Goal: Transaction & Acquisition: Download file/media

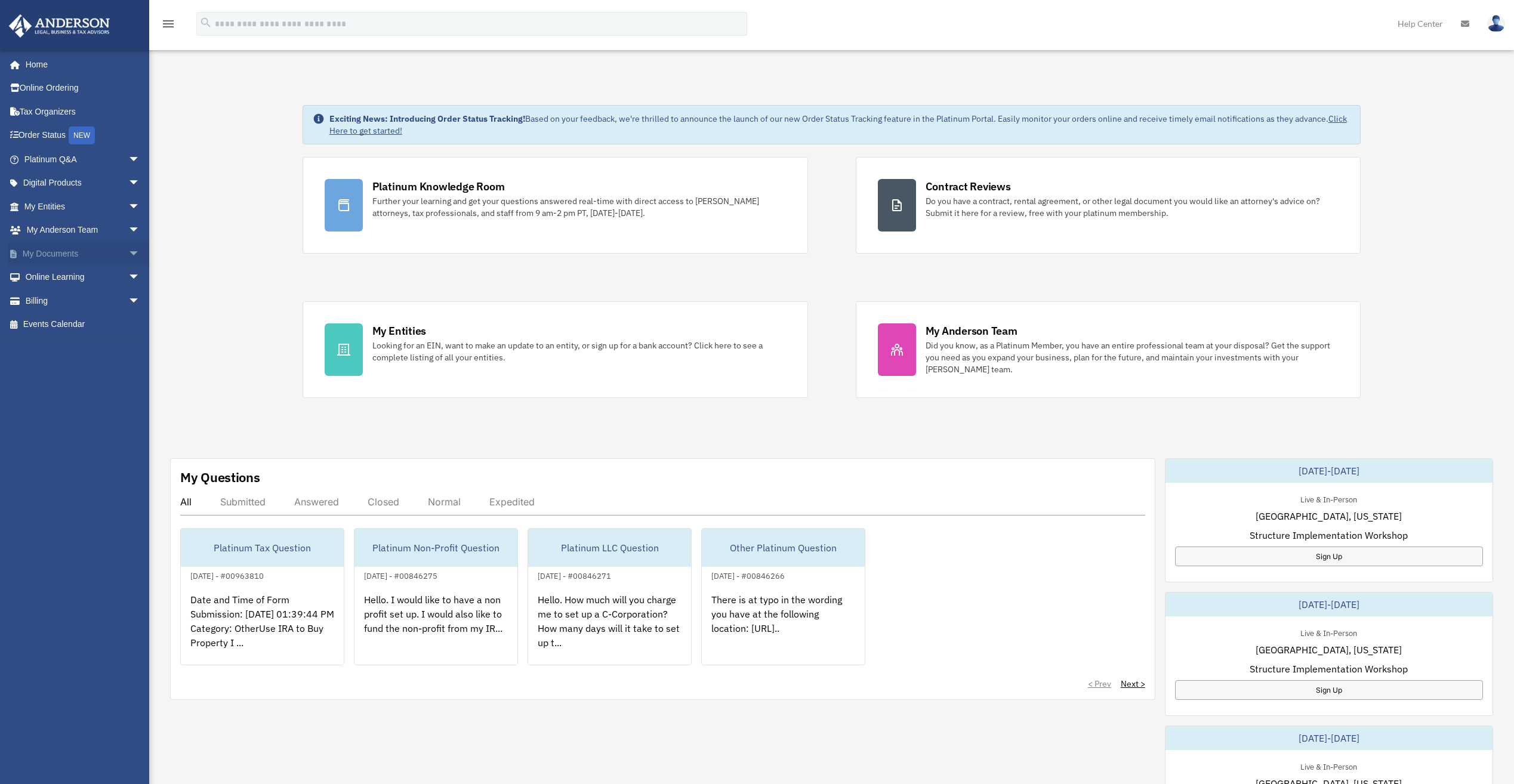
click at [128, 248] on span "arrow_drop_down" at bounding box center [140, 254] width 24 height 25
click at [54, 275] on link "Box" at bounding box center [87, 277] width 141 height 24
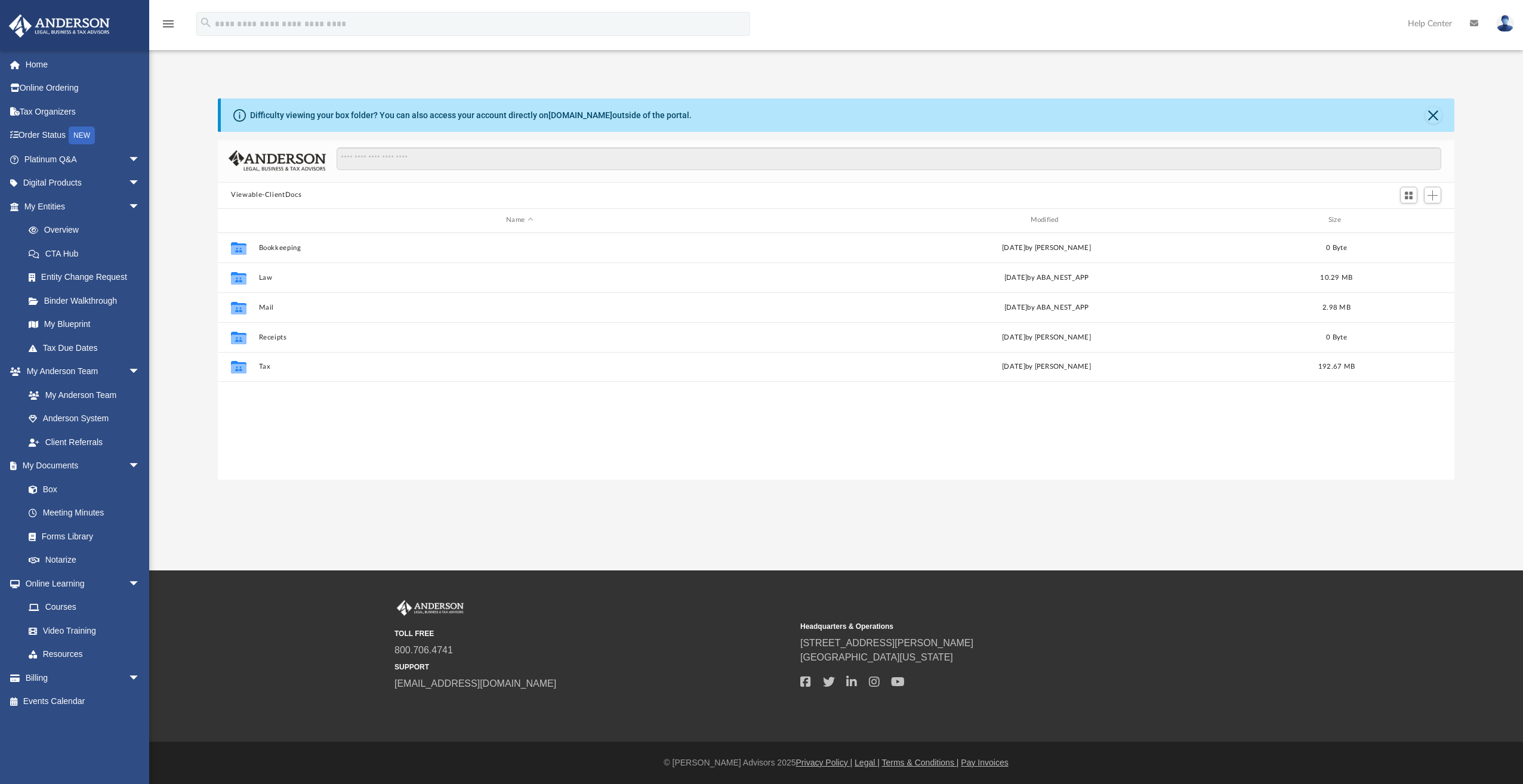
scroll to position [263, 1228]
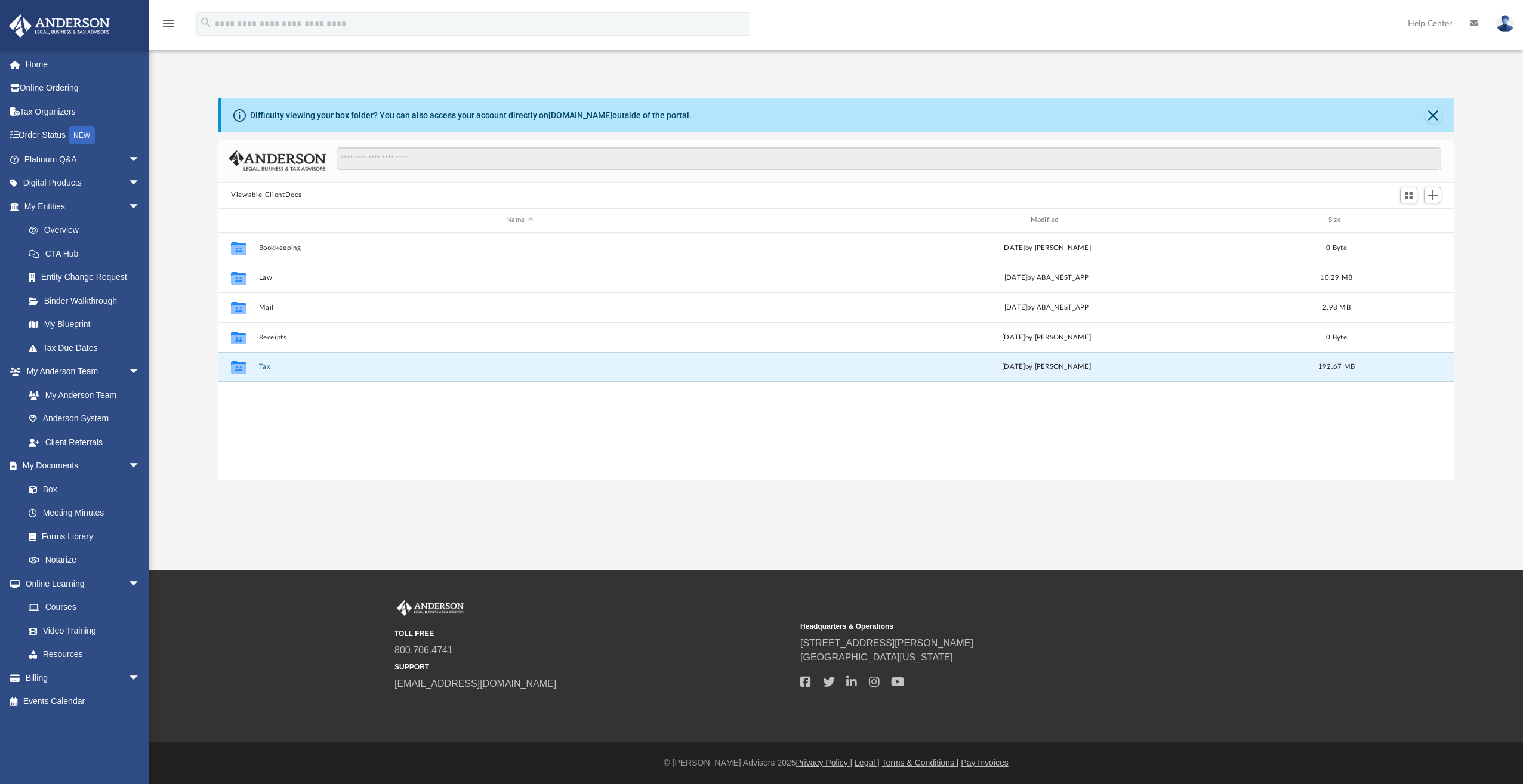
click at [264, 365] on button "Tax" at bounding box center [520, 366] width 522 height 8
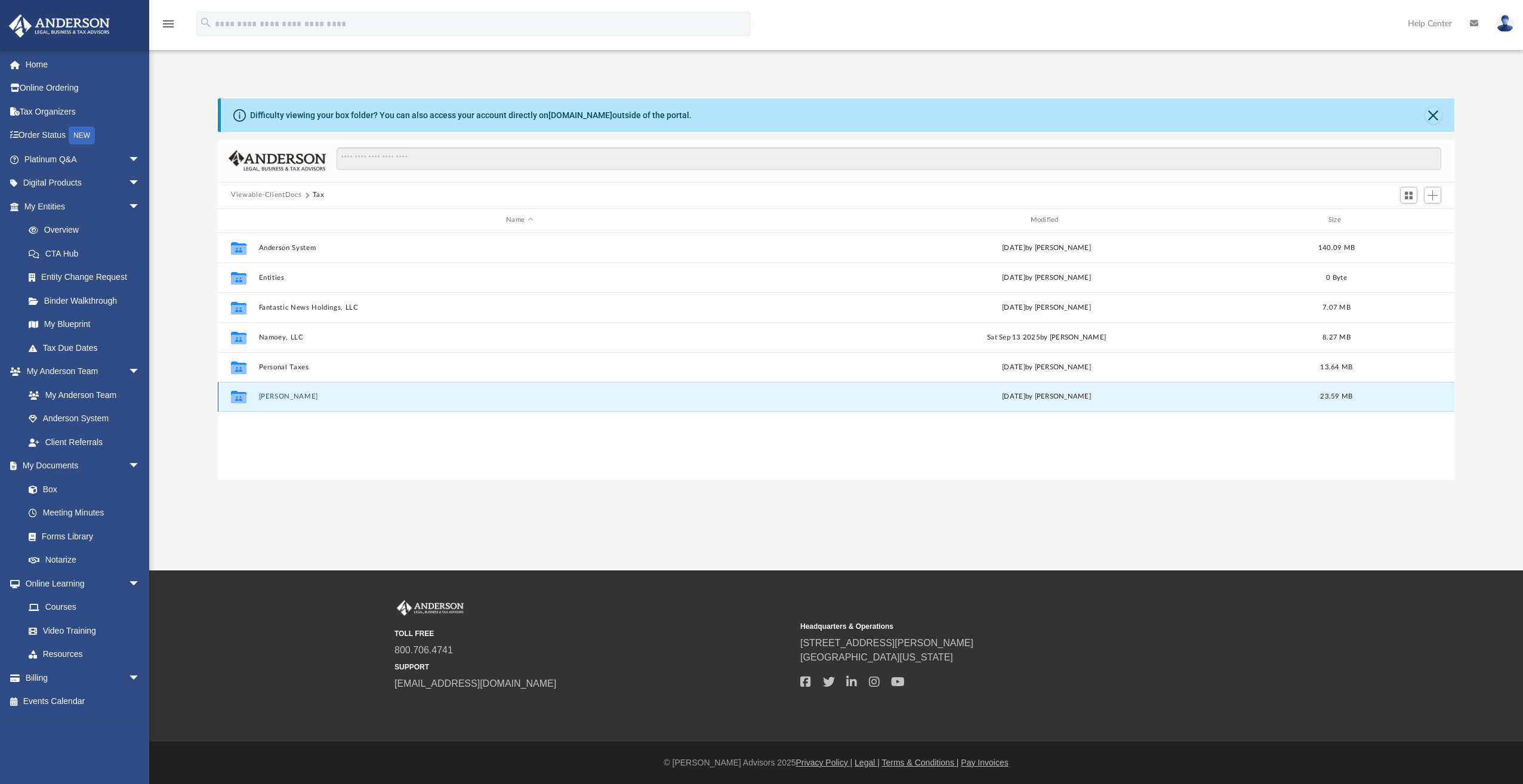
click at [288, 397] on button "[PERSON_NAME]" at bounding box center [520, 396] width 522 height 8
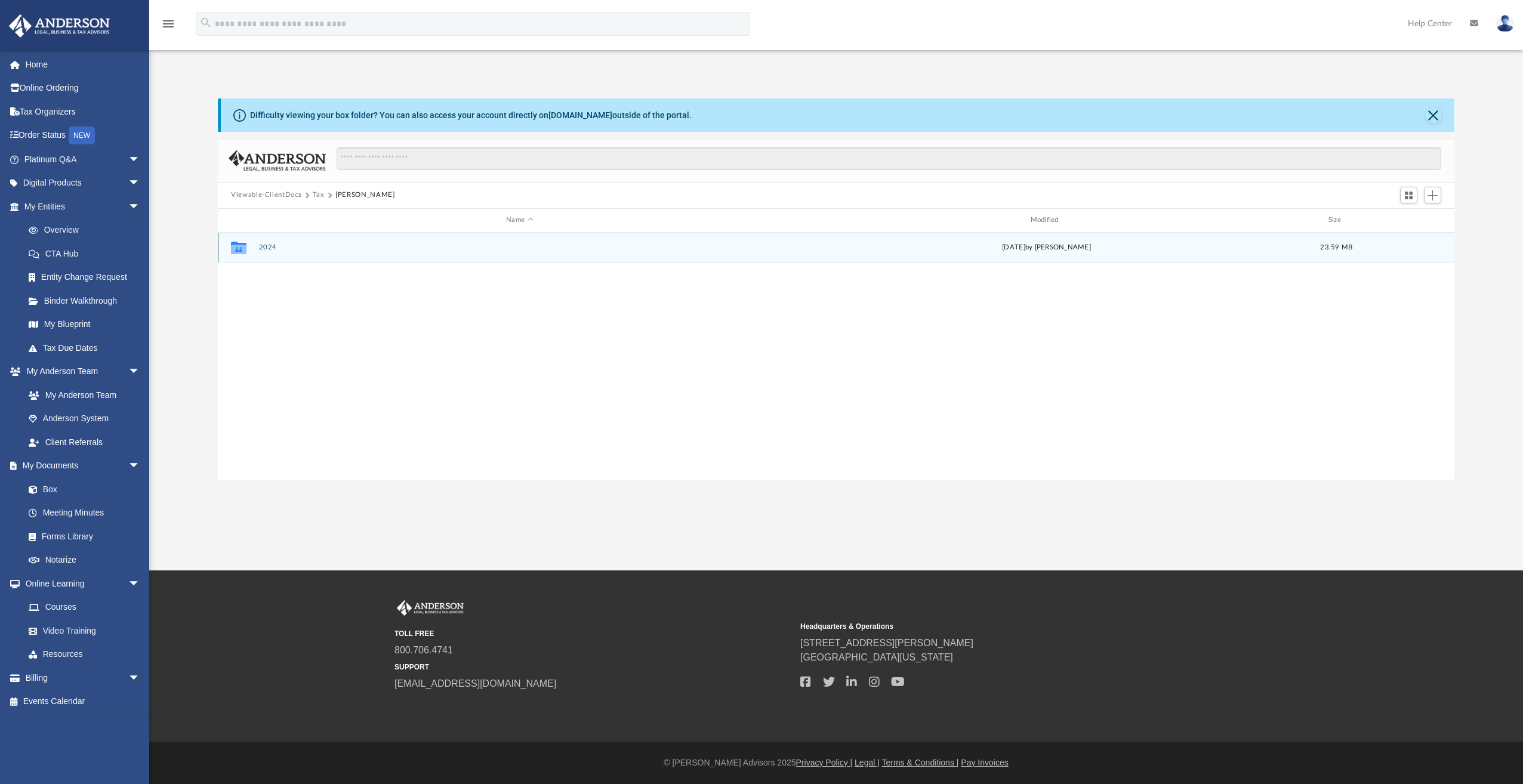
click at [268, 246] on button "2024" at bounding box center [520, 247] width 522 height 8
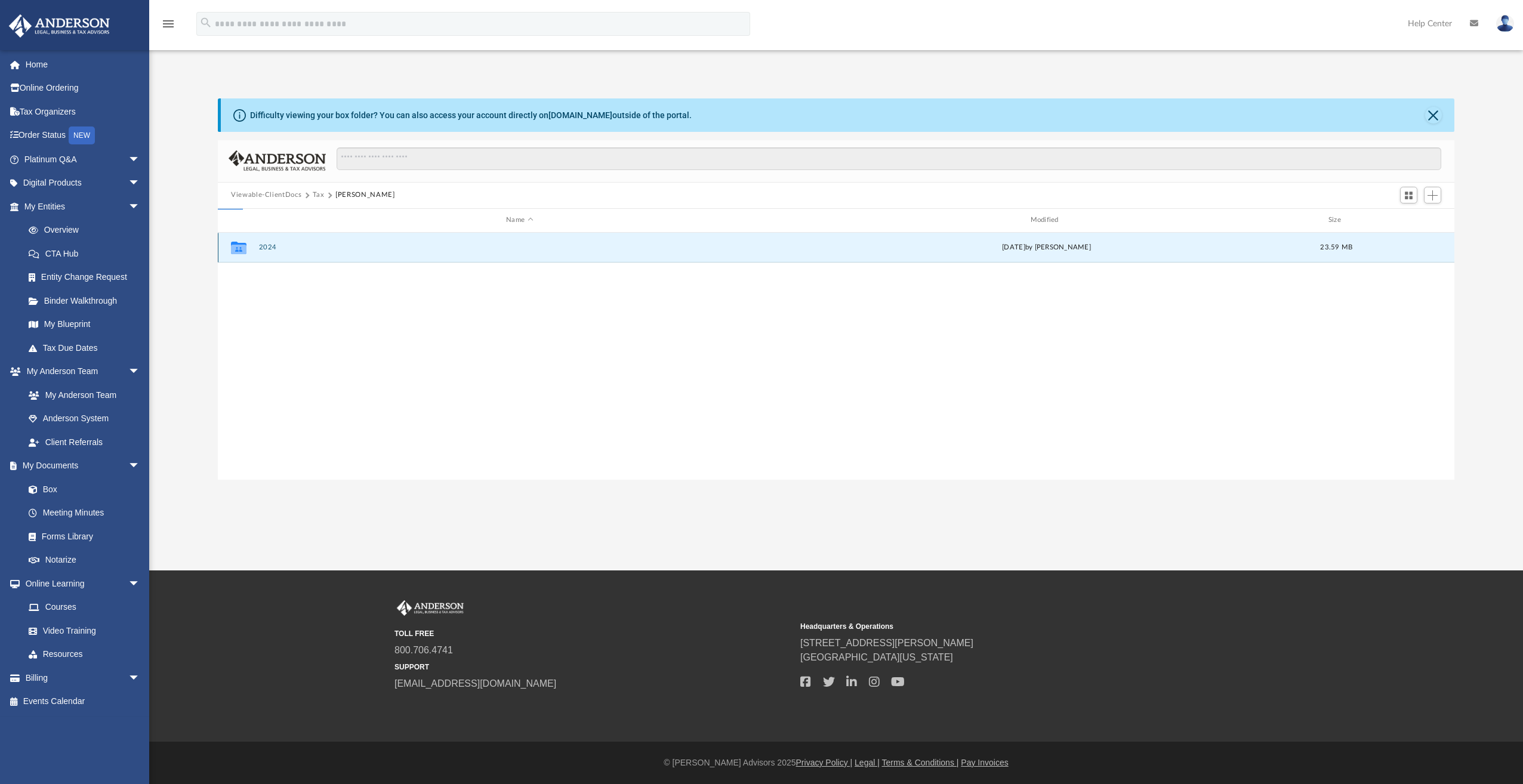
click at [268, 246] on button "2024" at bounding box center [520, 247] width 522 height 8
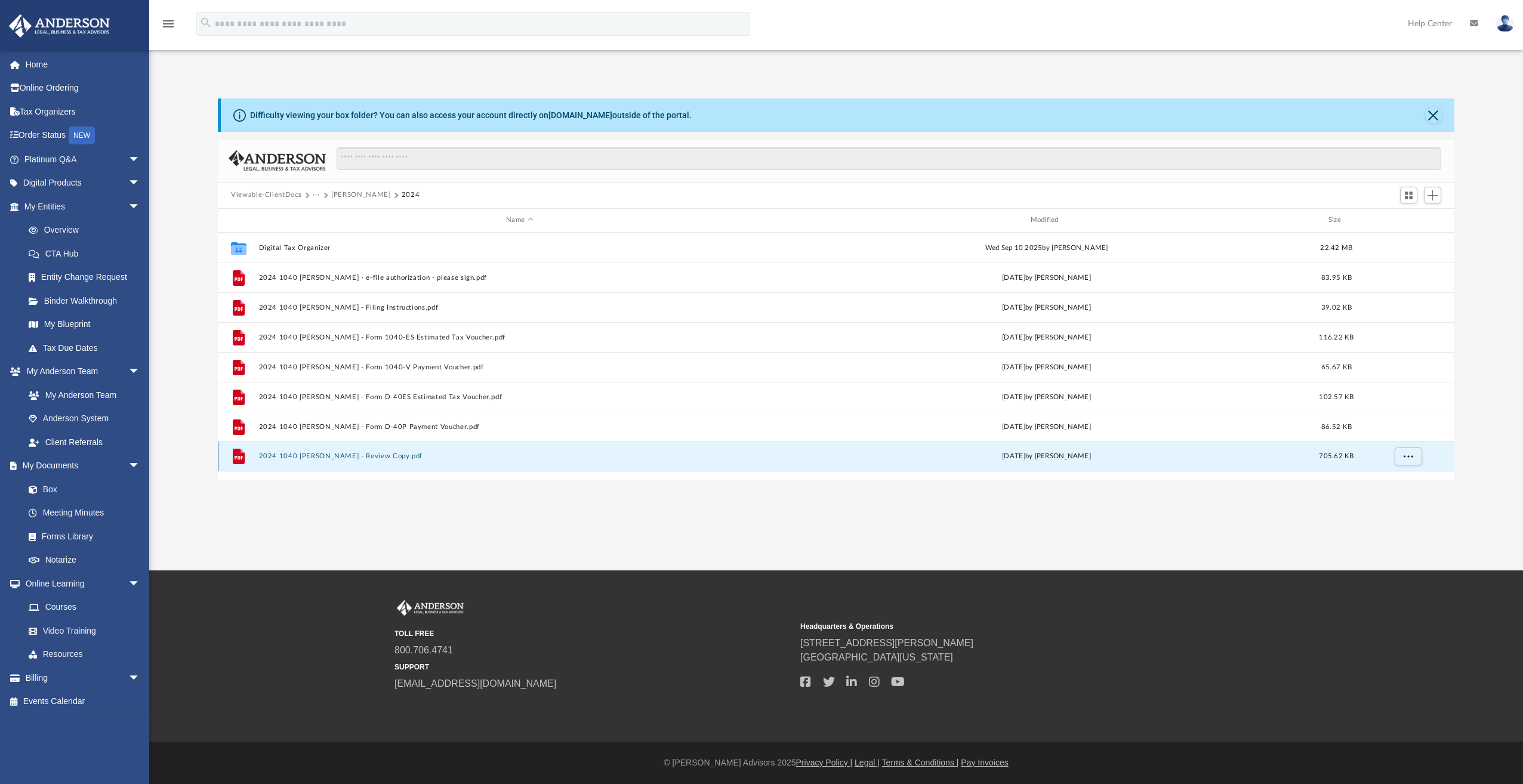
click at [374, 458] on button "2024 1040 [PERSON_NAME] - Review Copy.pdf" at bounding box center [520, 456] width 522 height 8
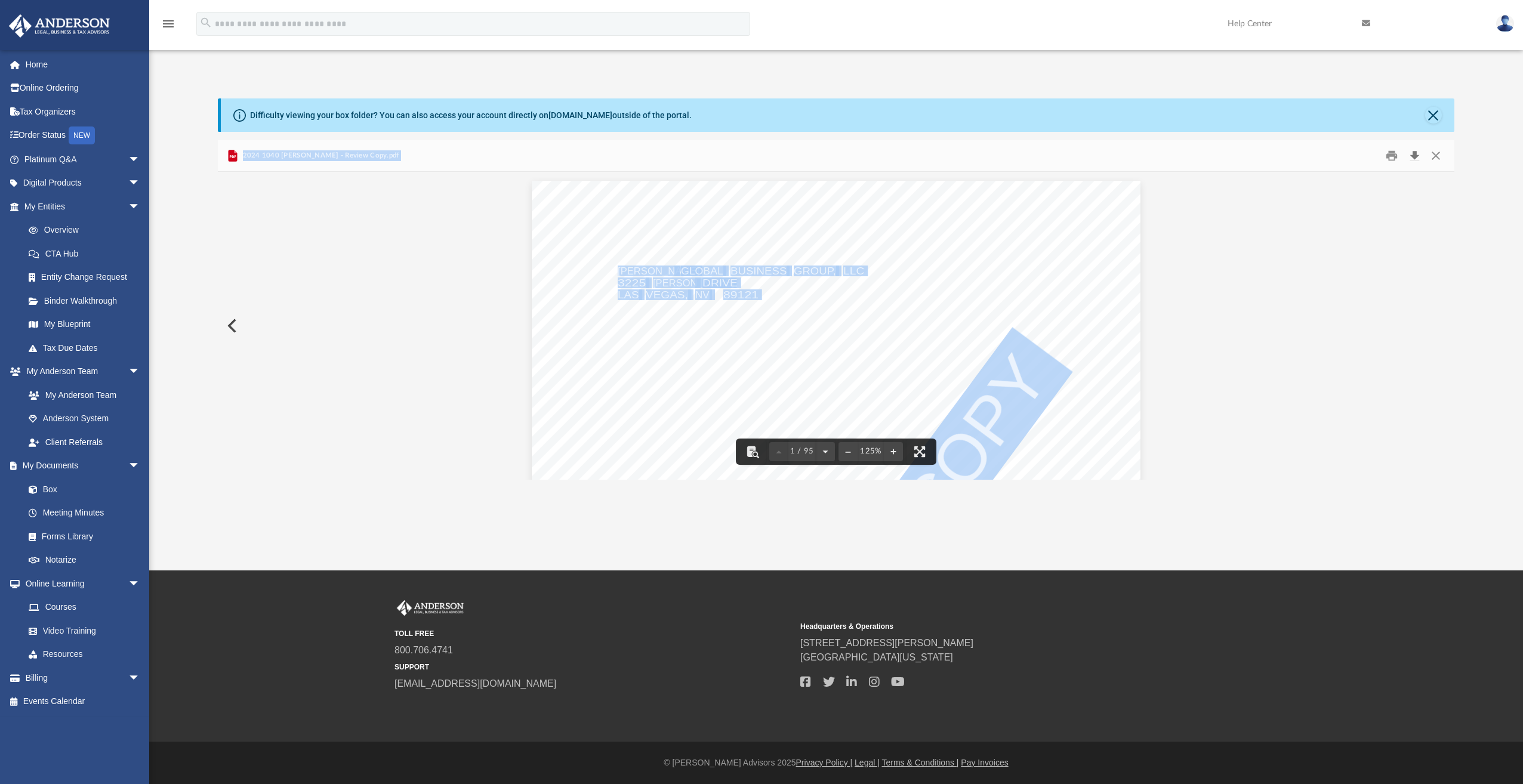
click at [1414, 158] on button "Download" at bounding box center [1414, 155] width 22 height 18
